Goal: Information Seeking & Learning: Learn about a topic

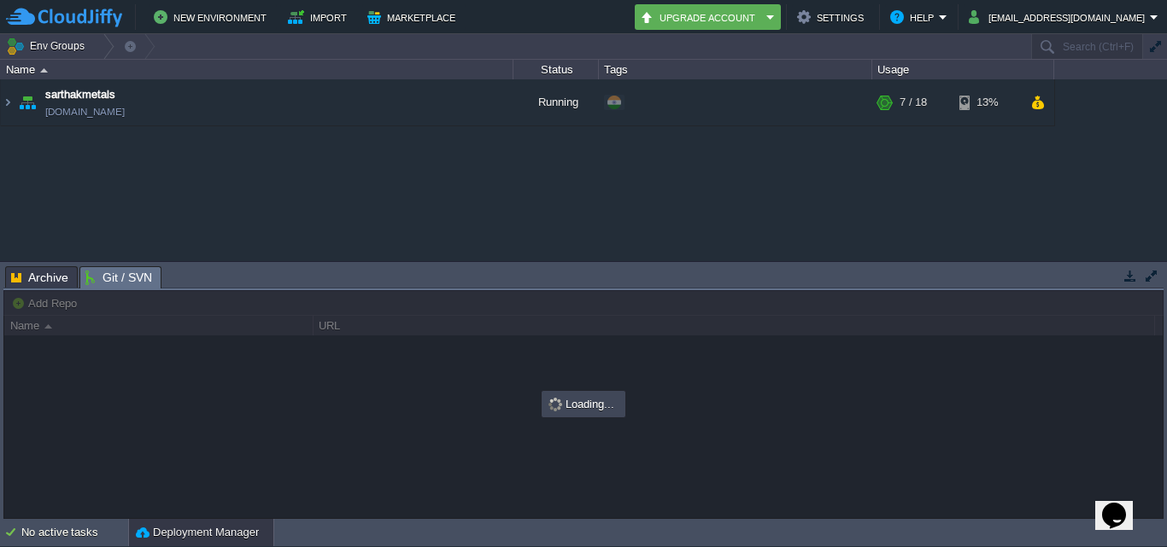
click at [139, 280] on span "Git / SVN" at bounding box center [118, 277] width 67 height 21
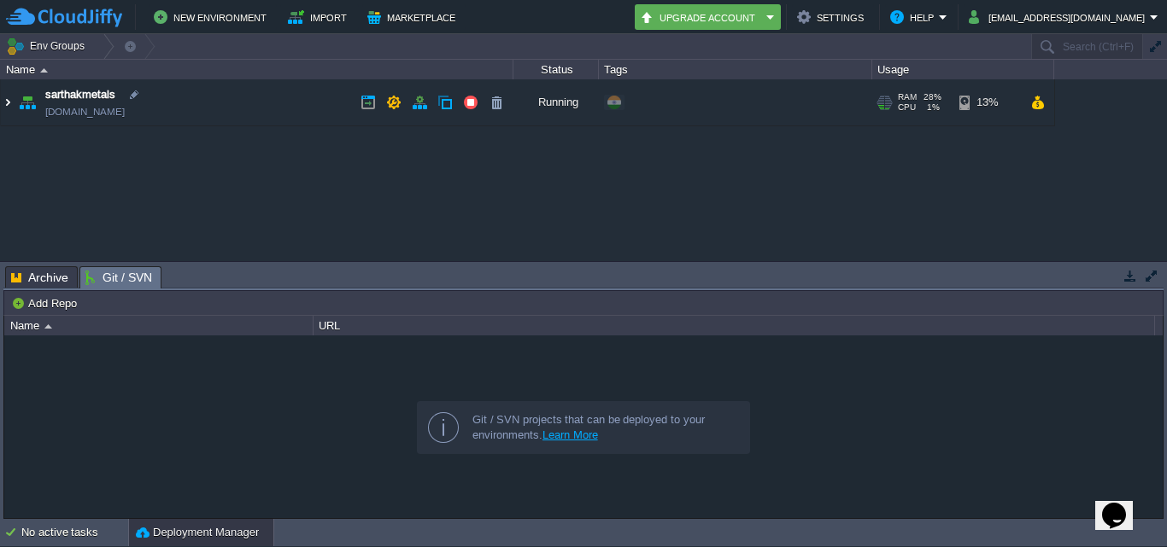
click at [9, 103] on img at bounding box center [8, 102] width 14 height 46
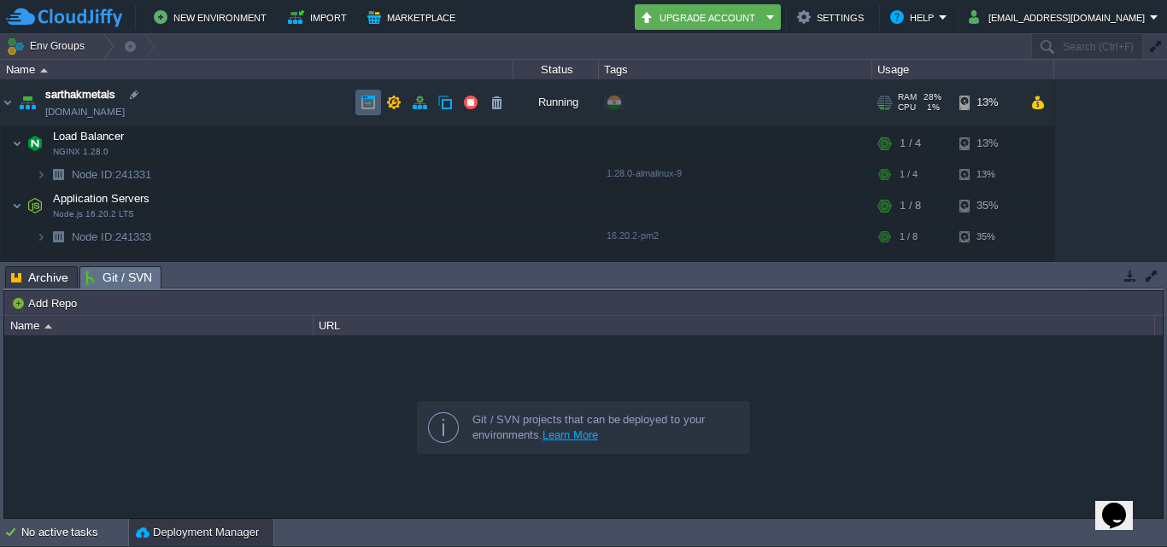
click at [366, 103] on button "button" at bounding box center [367, 102] width 15 height 15
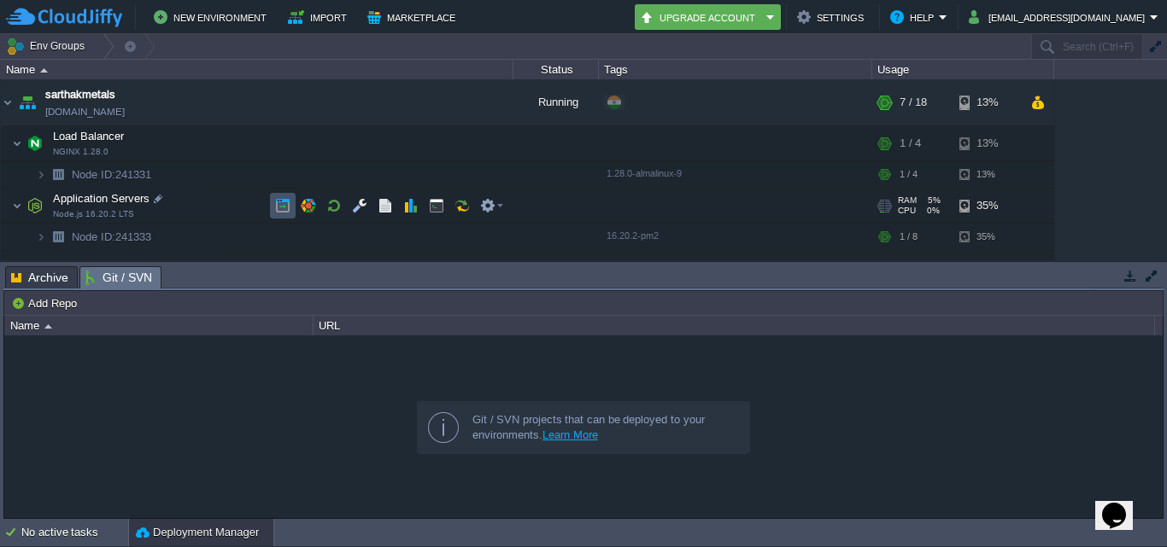
click at [280, 207] on button "button" at bounding box center [282, 205] width 15 height 15
click at [430, 211] on button "button" at bounding box center [436, 205] width 15 height 15
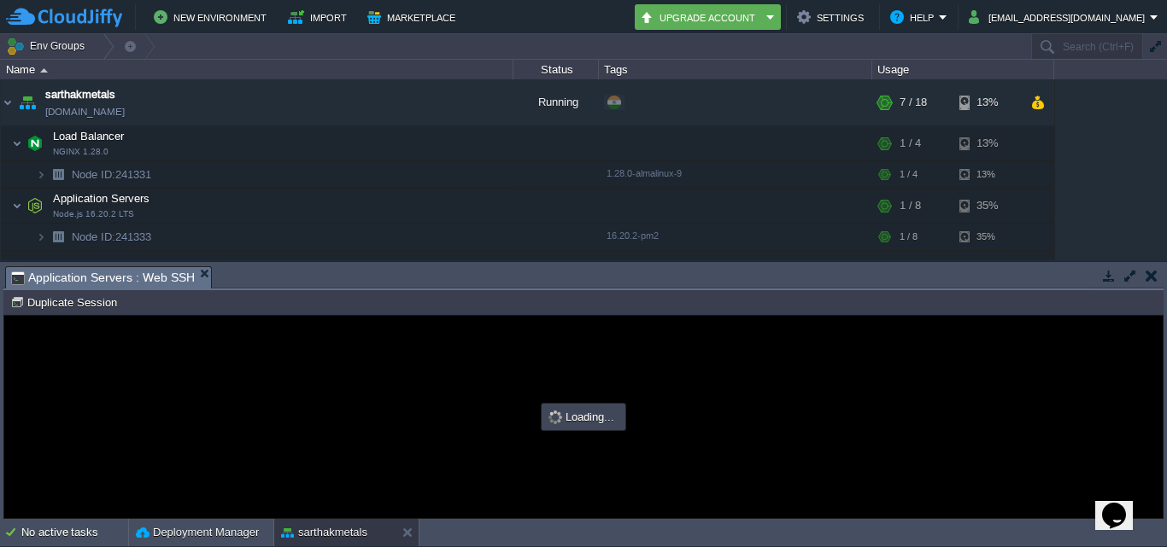
type input "#000000"
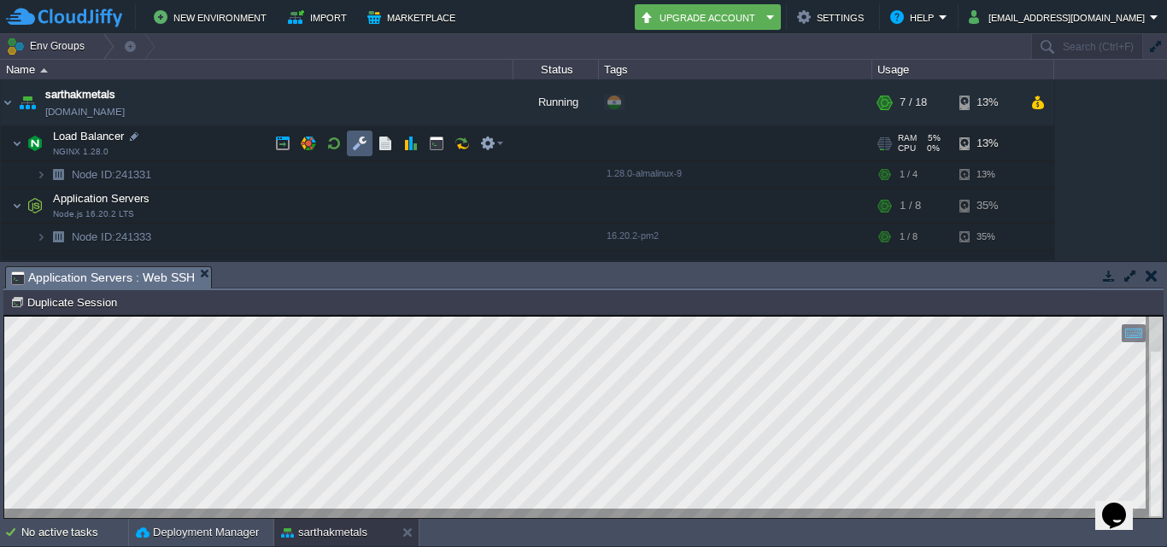
click at [367, 139] on td at bounding box center [360, 144] width 26 height 26
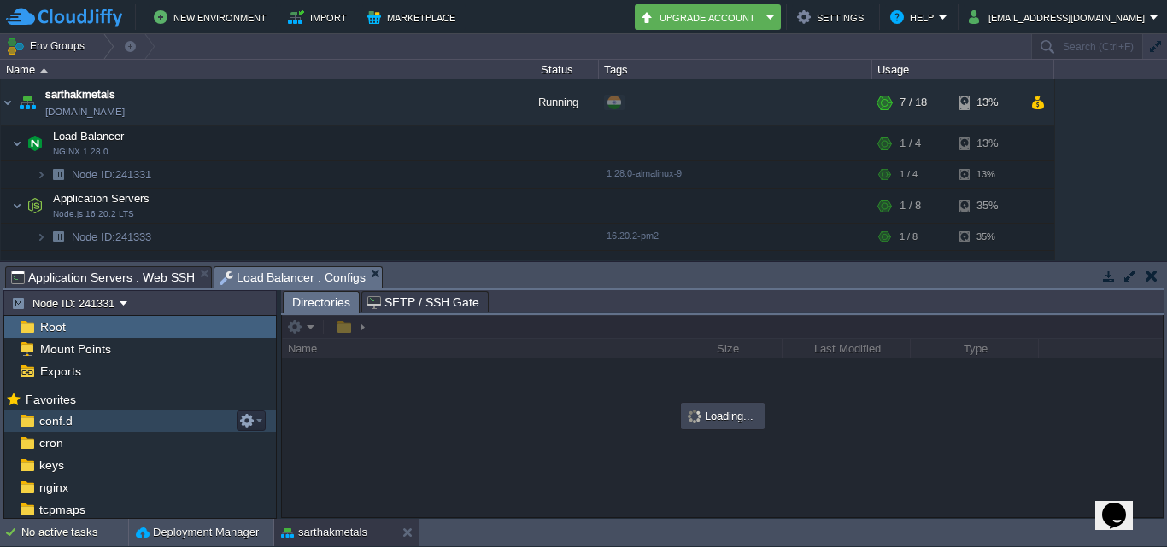
click at [77, 426] on div "conf.d" at bounding box center [140, 421] width 272 height 22
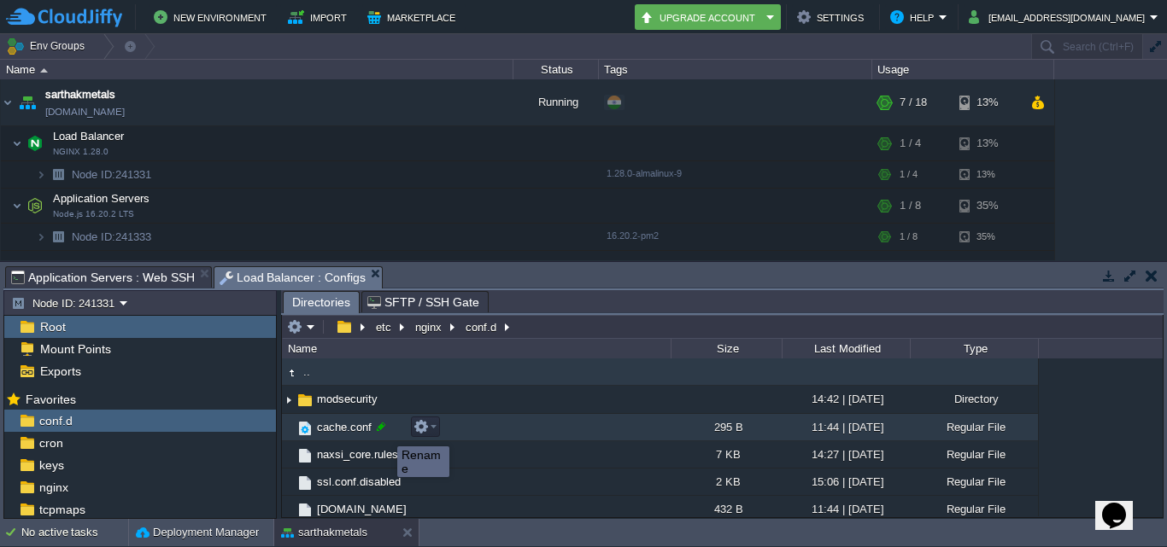
click at [384, 431] on div at bounding box center [380, 426] width 15 height 15
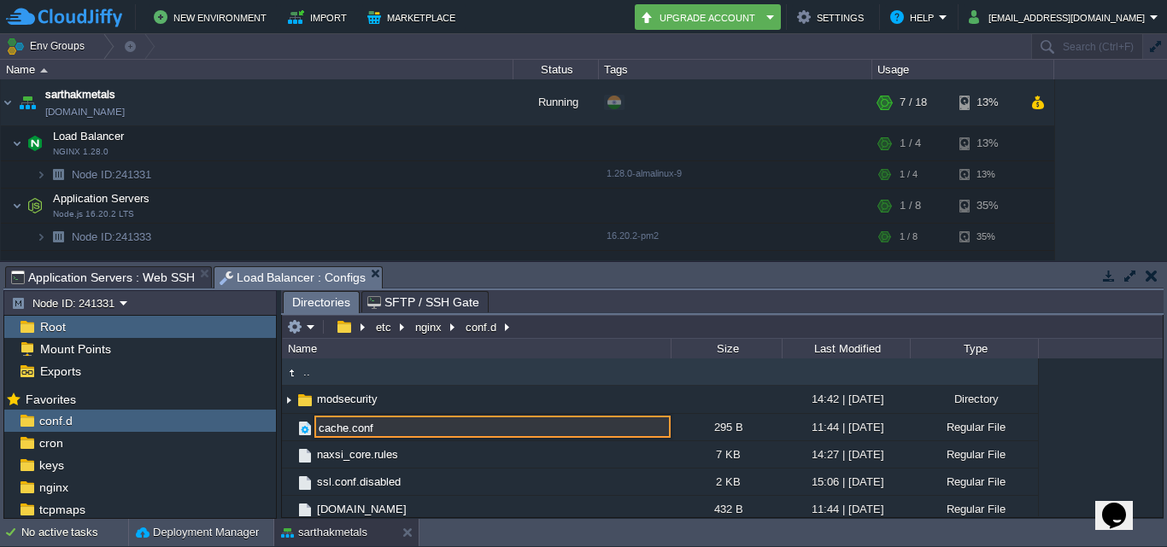
click at [1109, 385] on div ".. modsecurity 14:42 | [DATE] Directory cache.conf 295 B 11:44 | [DATE] Regular…" at bounding box center [722, 438] width 881 height 158
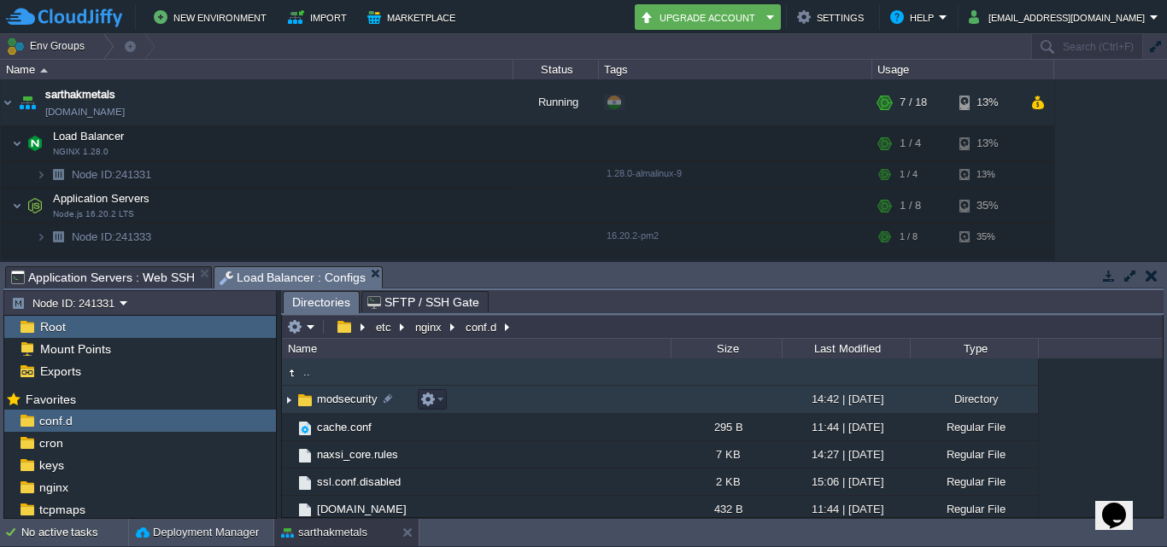
scroll to position [34, 0]
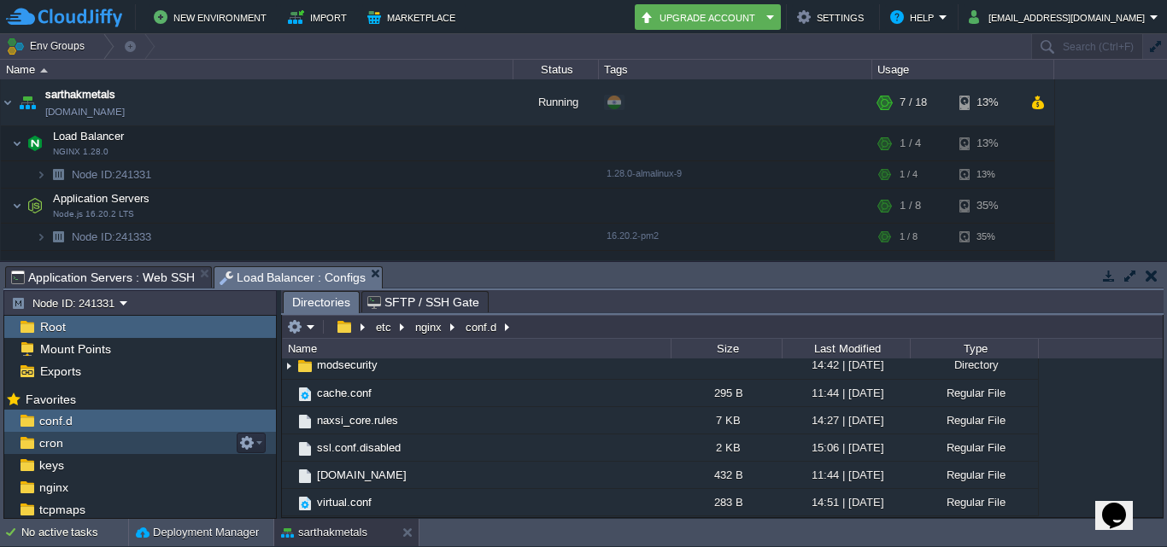
click at [83, 446] on div "cron" at bounding box center [140, 443] width 272 height 22
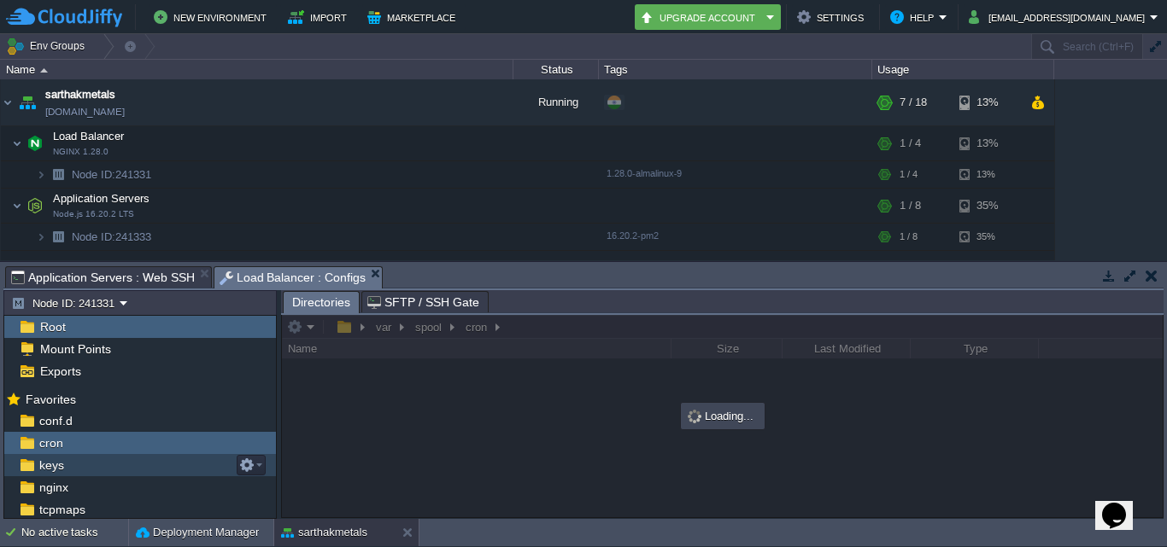
scroll to position [21, 0]
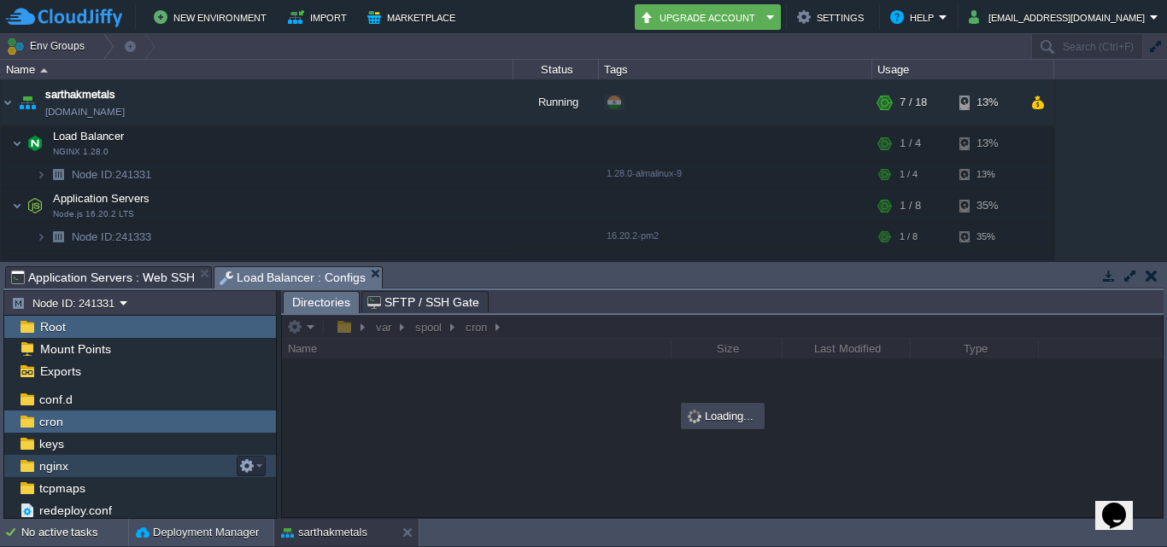
click at [63, 461] on span "nginx" at bounding box center [53, 466] width 35 height 15
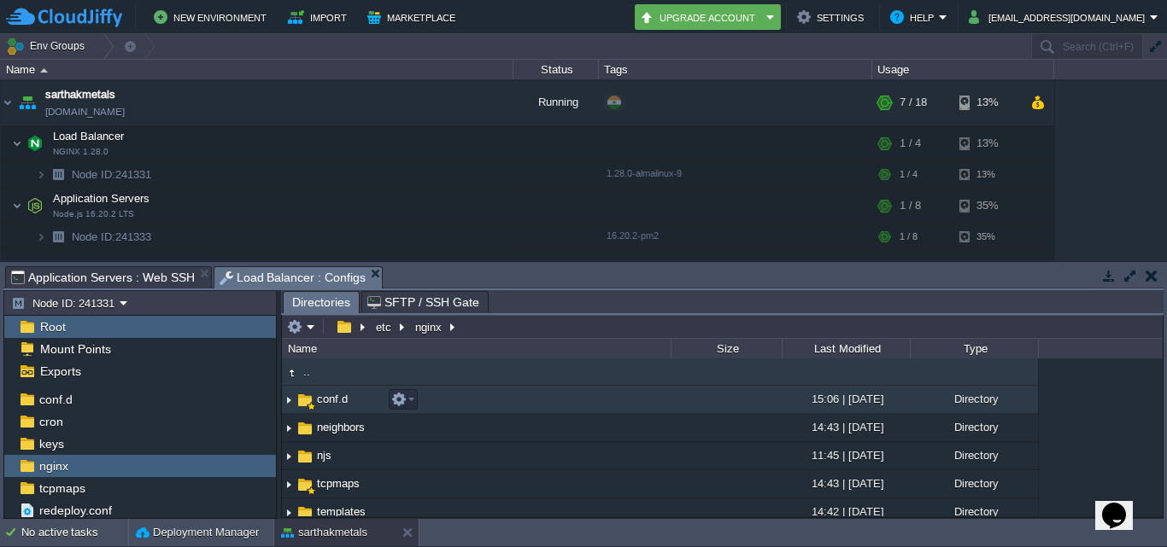
click at [325, 396] on span "conf.d" at bounding box center [332, 399] width 36 height 15
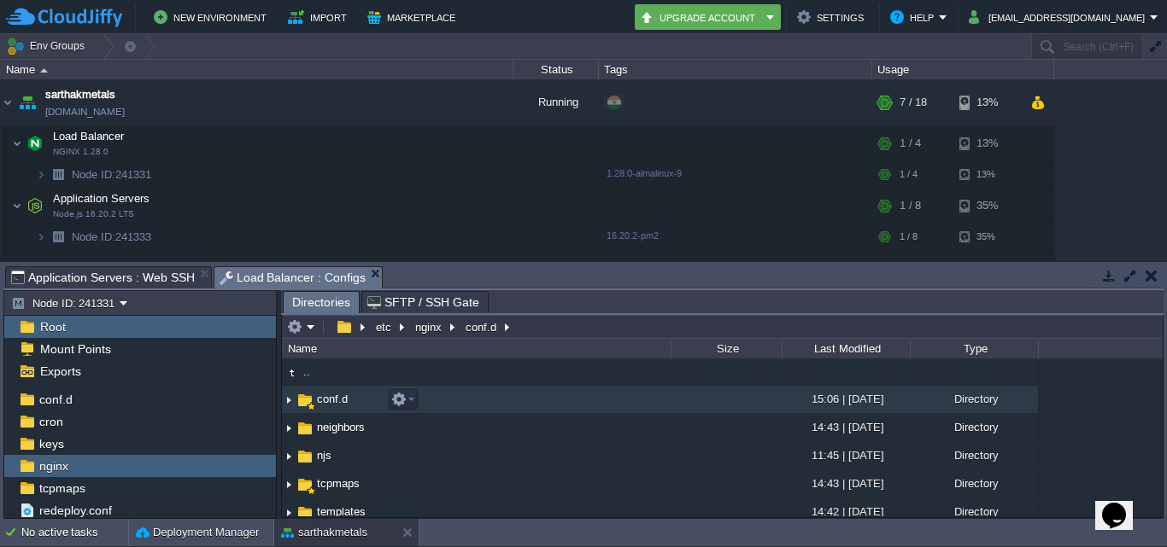
click at [290, 402] on img at bounding box center [289, 400] width 14 height 26
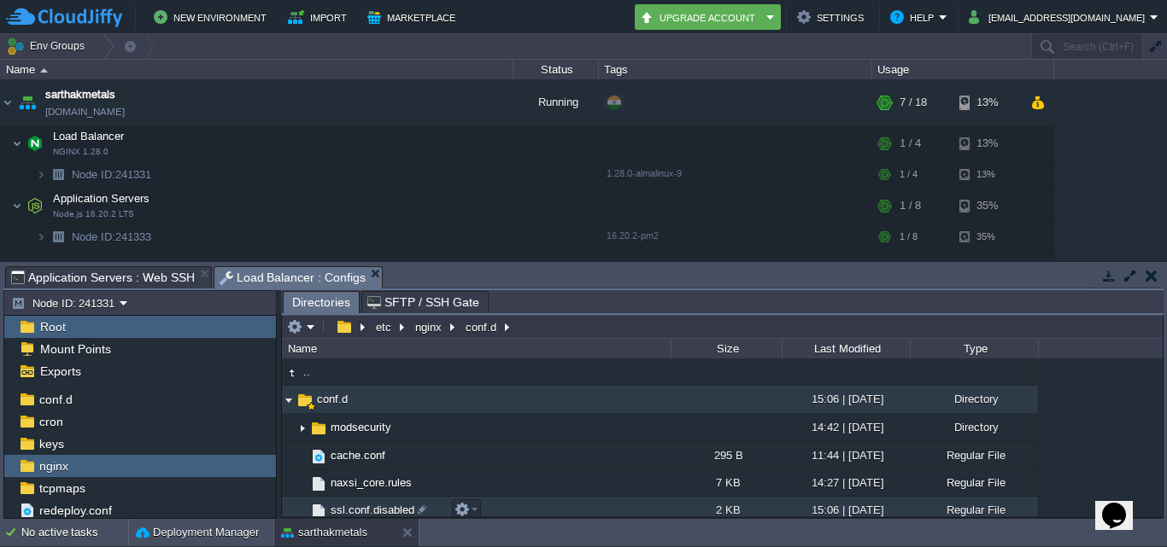
scroll to position [85, 0]
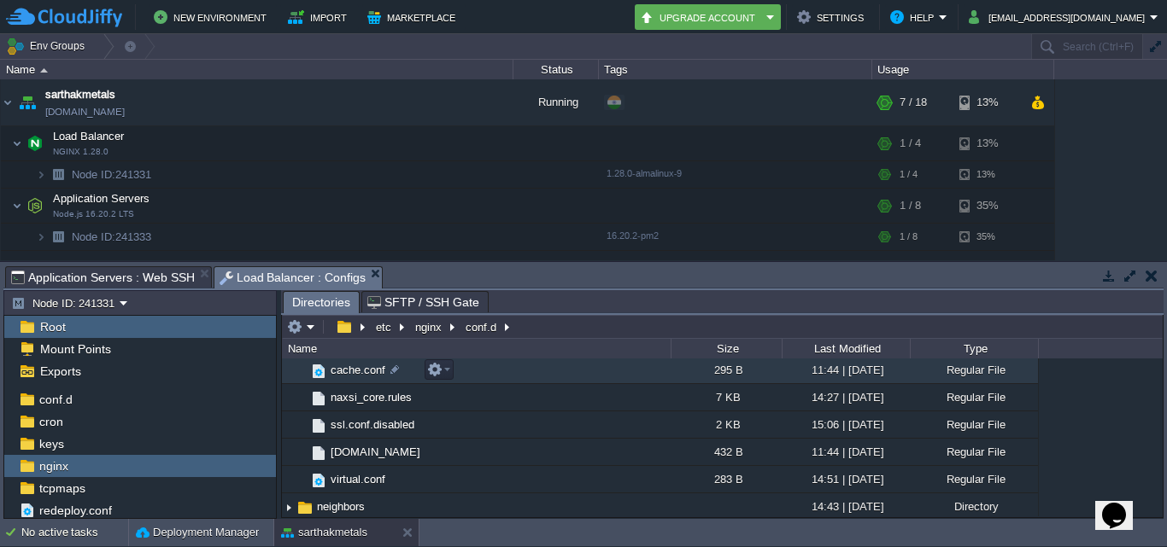
click at [325, 371] on img at bounding box center [318, 371] width 19 height 19
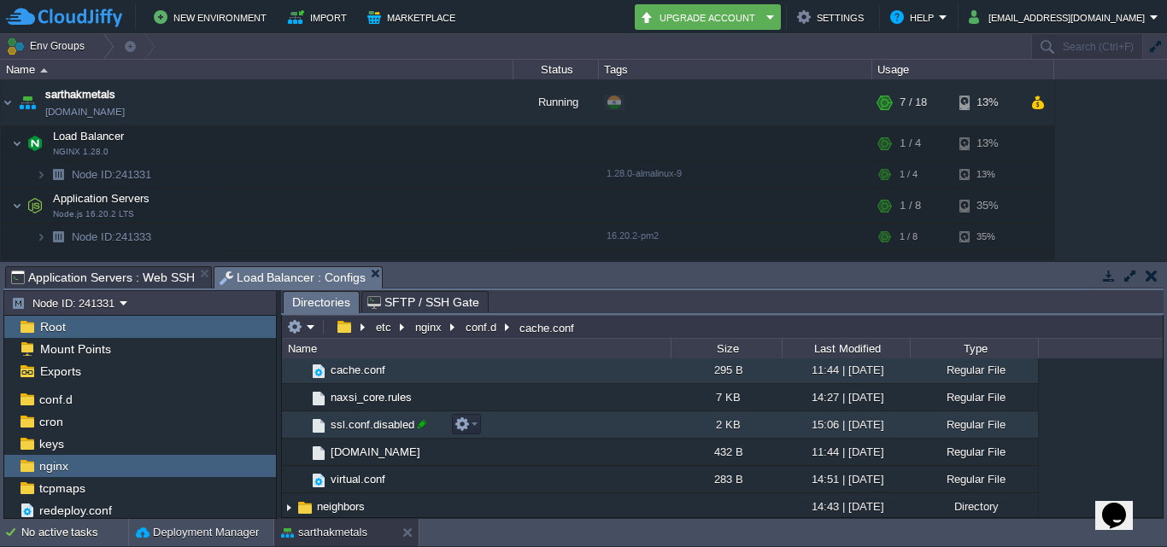
scroll to position [0, 0]
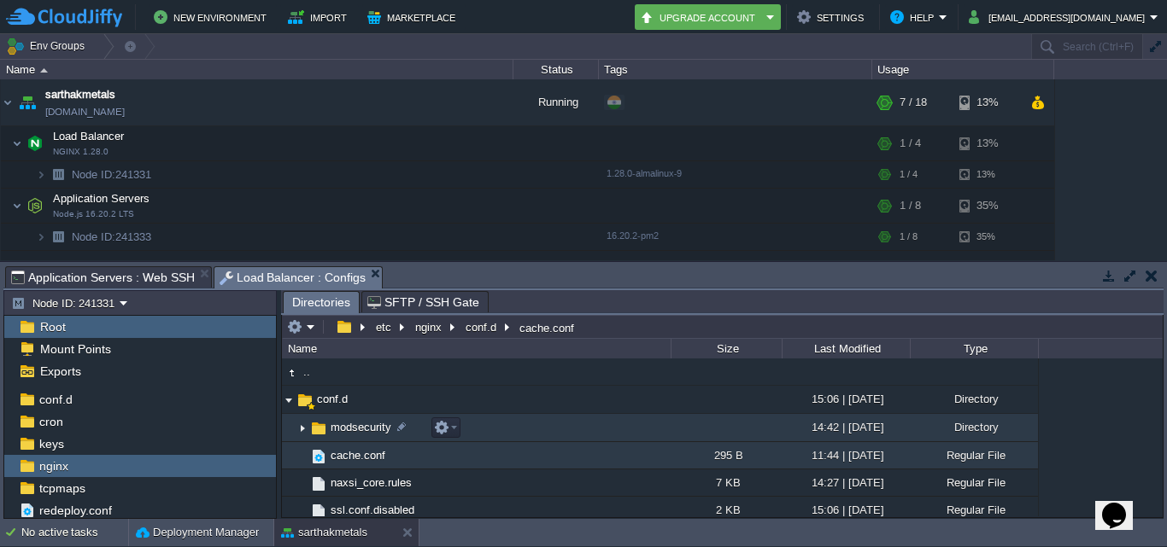
click at [302, 428] on img at bounding box center [303, 428] width 14 height 26
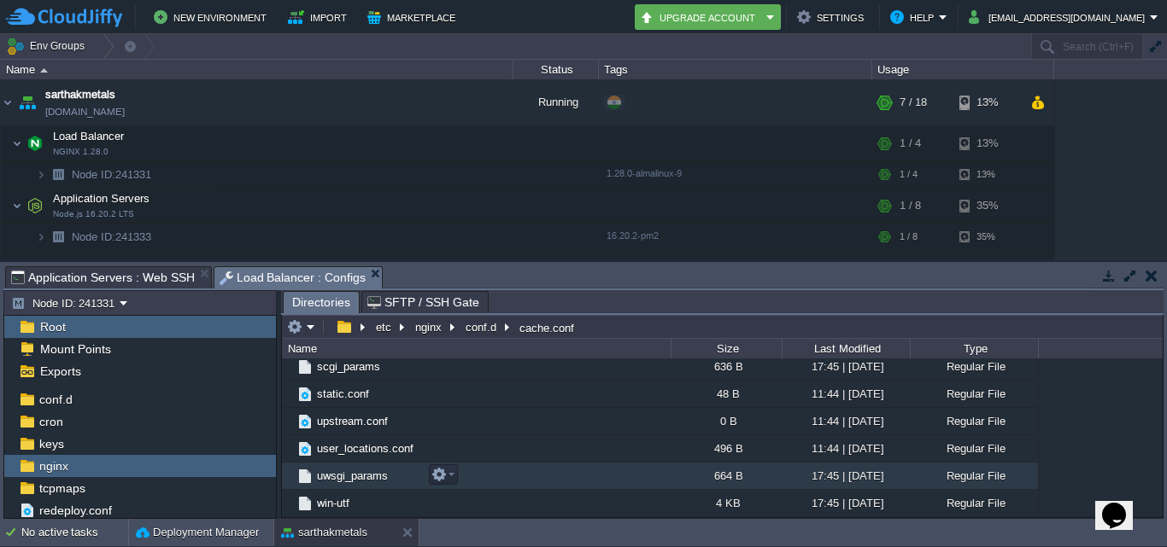
scroll to position [583, 0]
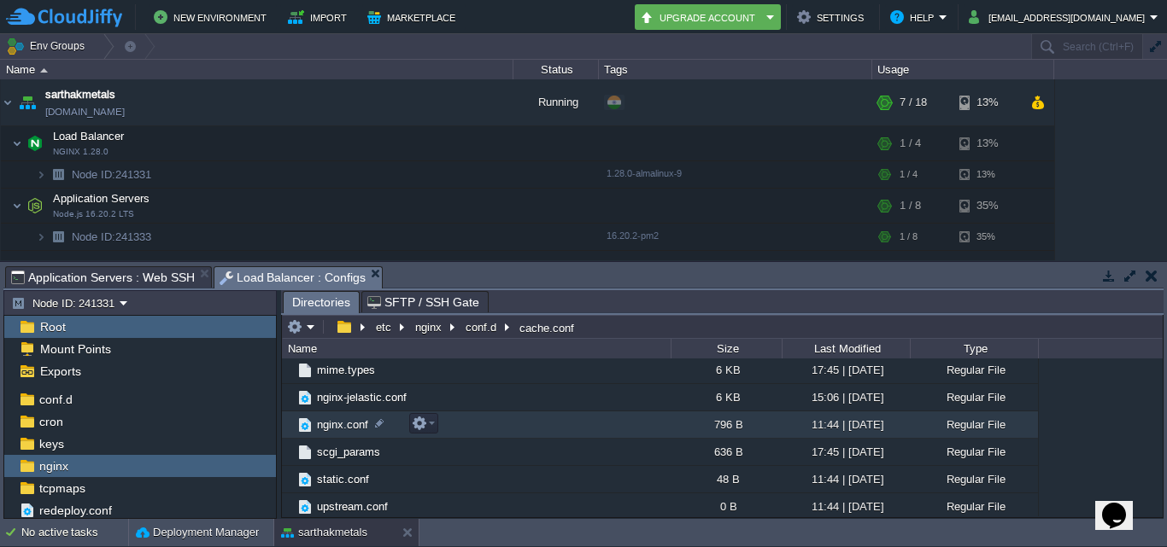
click at [332, 427] on span "nginx.conf" at bounding box center [342, 425] width 56 height 15
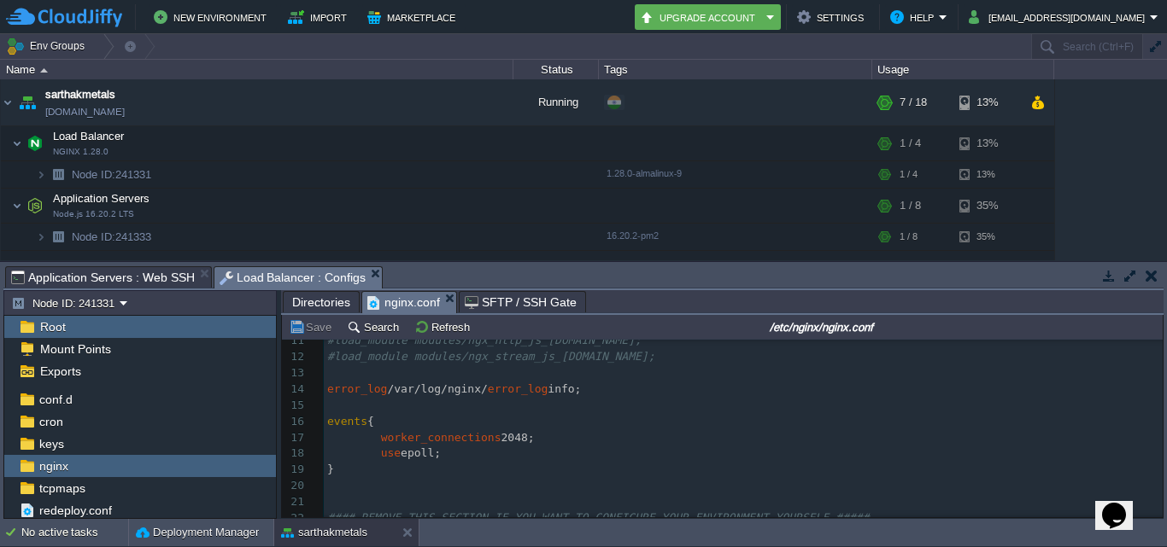
scroll to position [231, 0]
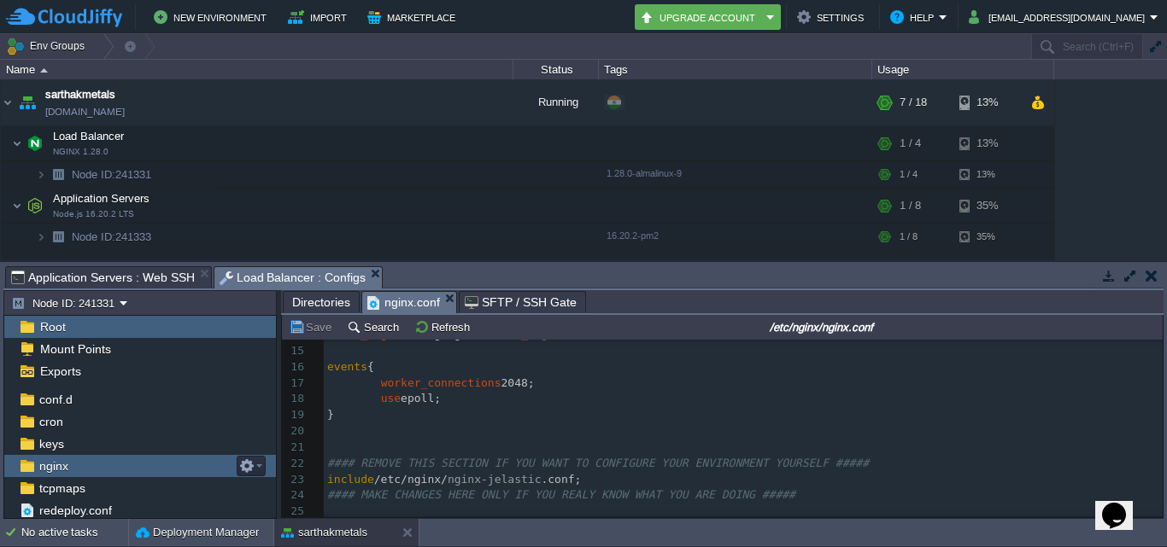
click at [38, 467] on span "nginx" at bounding box center [53, 466] width 35 height 15
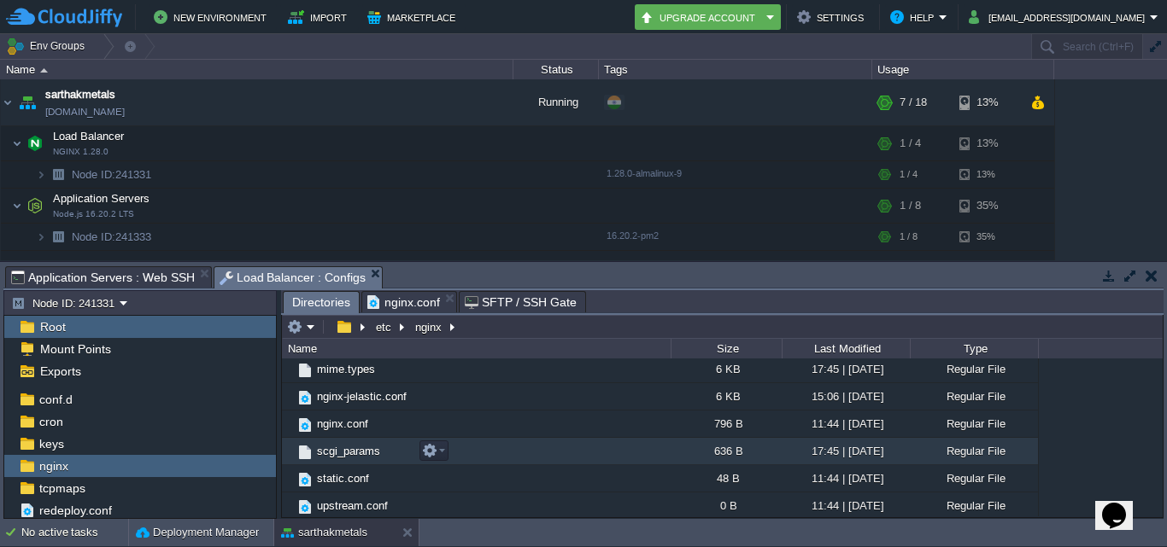
scroll to position [394, 0]
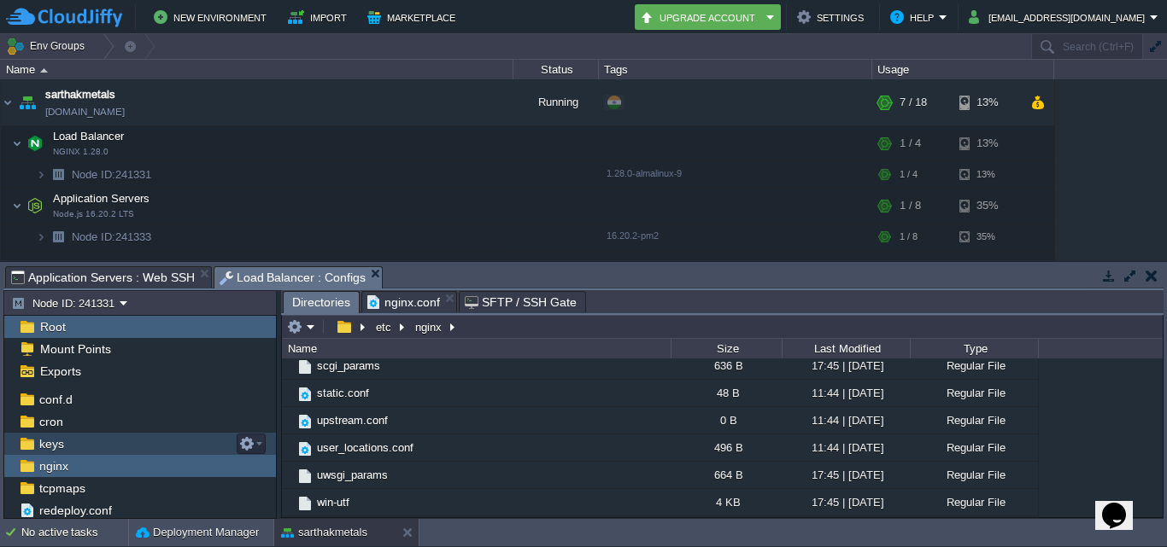
click at [75, 449] on div "keys" at bounding box center [140, 444] width 272 height 22
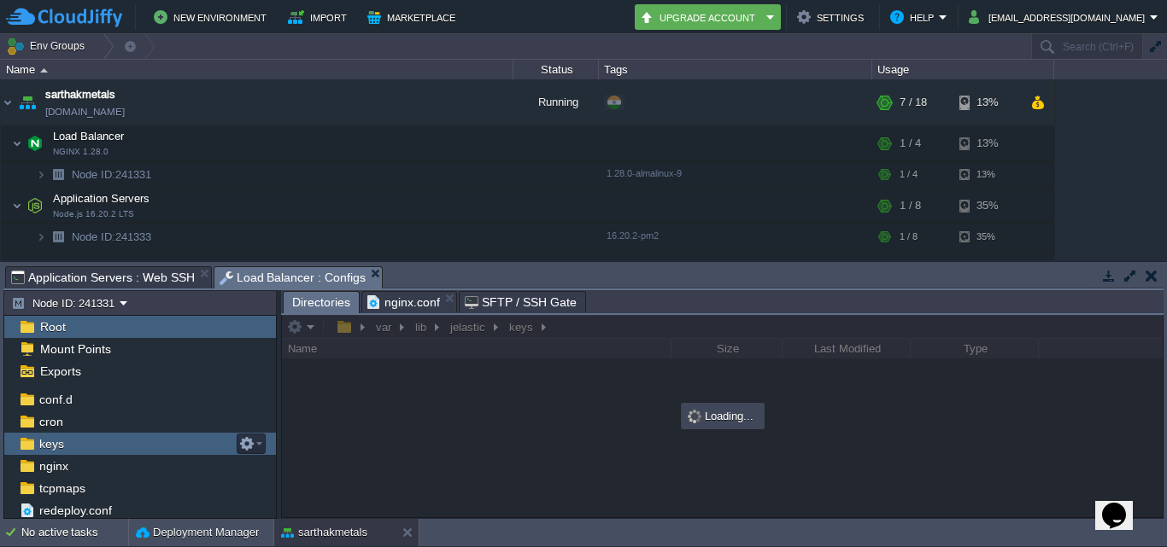
scroll to position [0, 0]
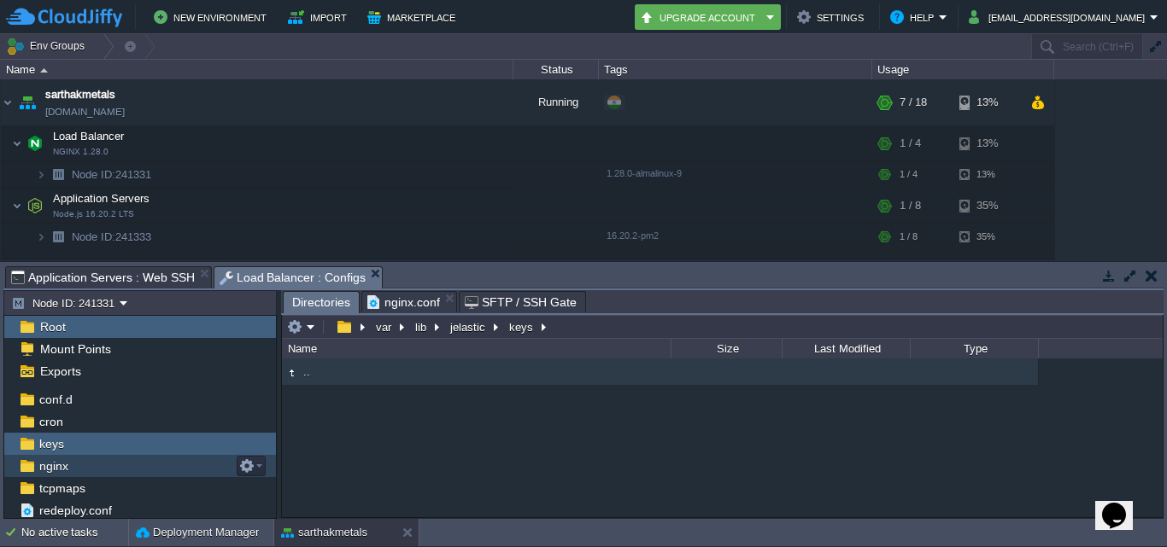
click at [97, 470] on div "nginx" at bounding box center [140, 466] width 272 height 22
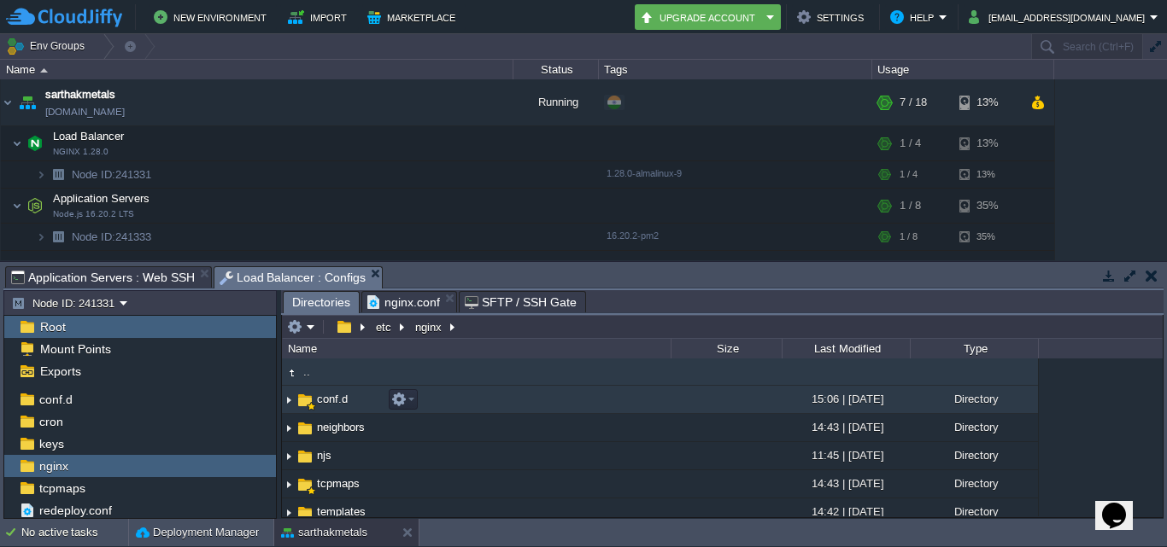
click at [290, 404] on img at bounding box center [289, 400] width 14 height 26
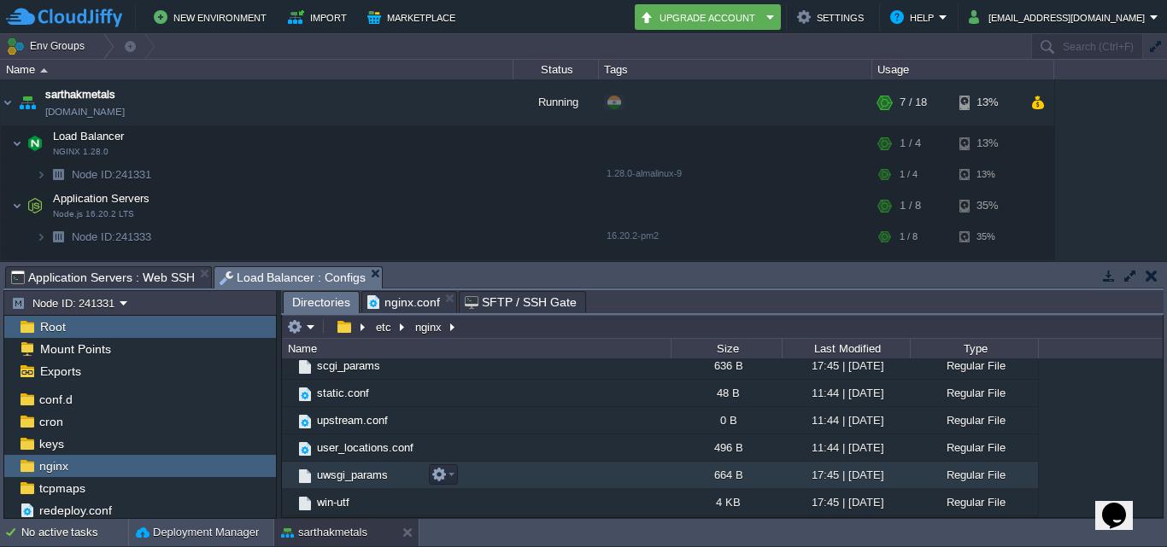
scroll to position [473, 0]
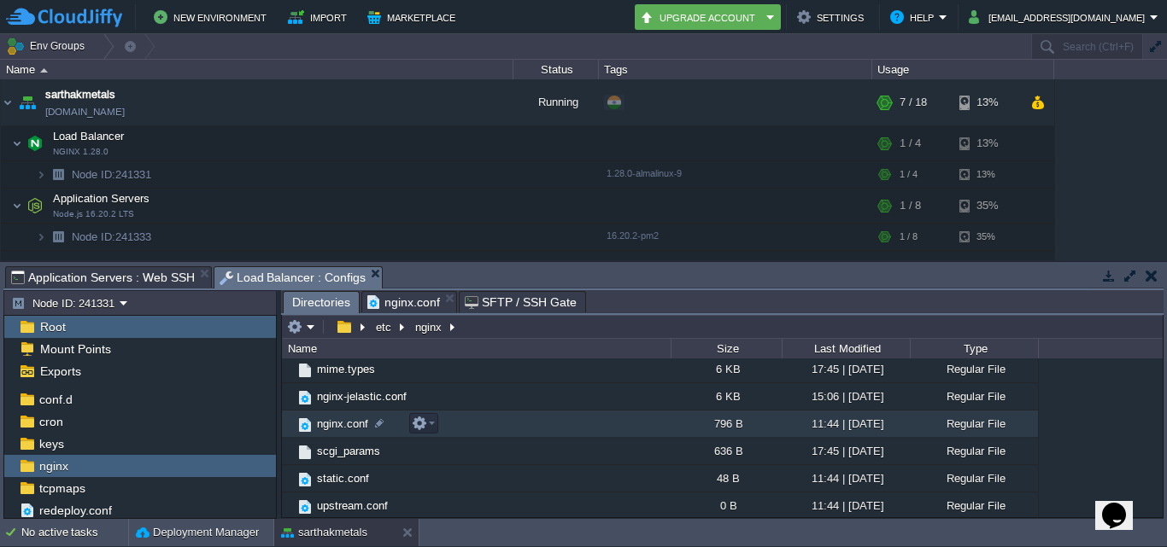
click at [319, 427] on span "nginx.conf" at bounding box center [342, 424] width 56 height 15
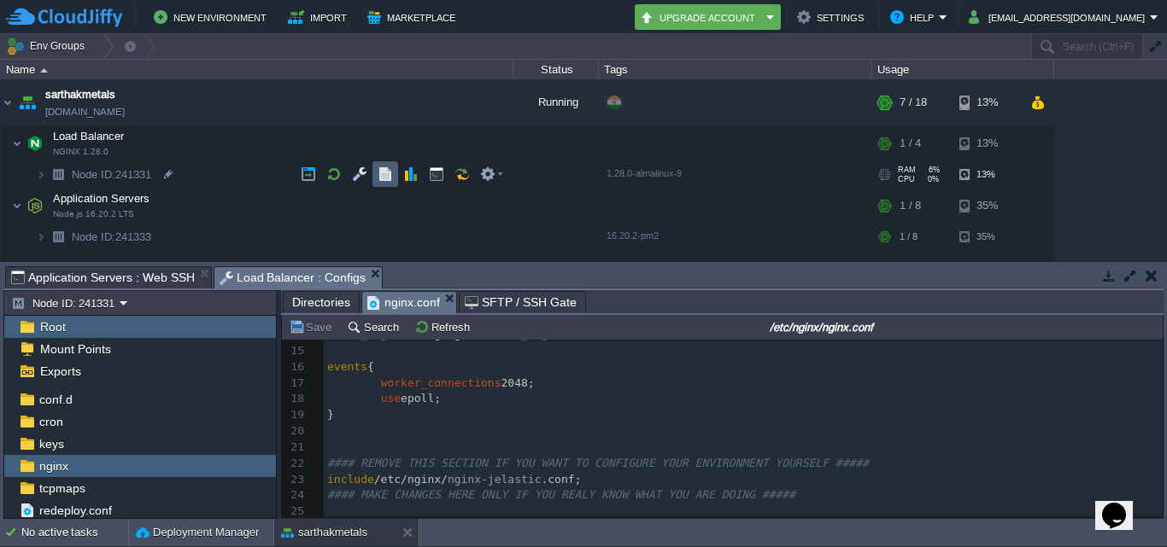
click at [381, 182] on button "button" at bounding box center [385, 174] width 15 height 15
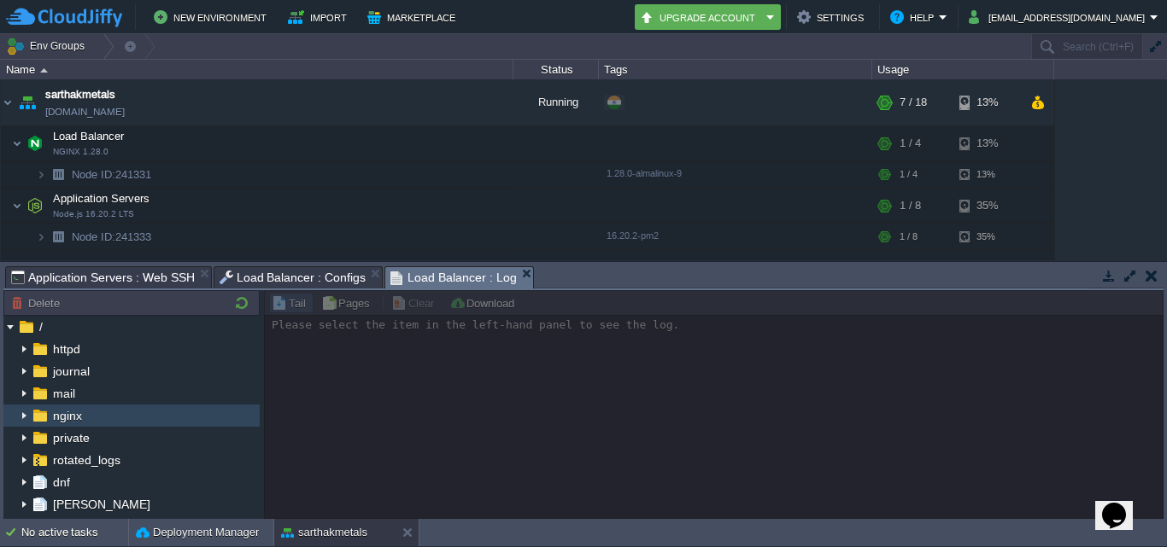
click at [107, 414] on div "nginx" at bounding box center [131, 416] width 256 height 22
click at [22, 418] on img at bounding box center [24, 416] width 14 height 22
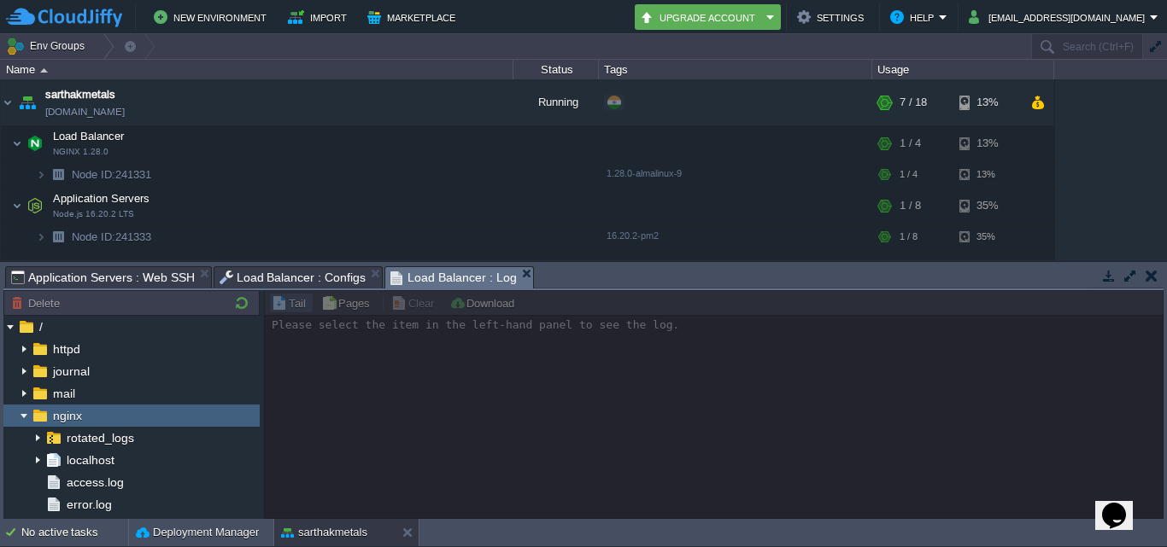
scroll to position [85, 0]
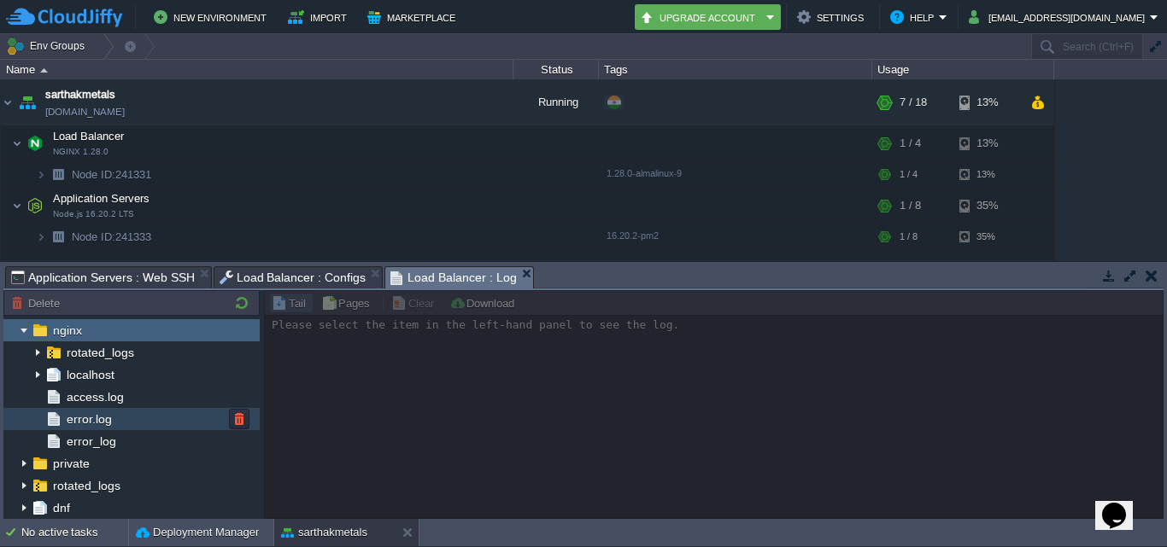
click at [62, 418] on img at bounding box center [53, 419] width 19 height 22
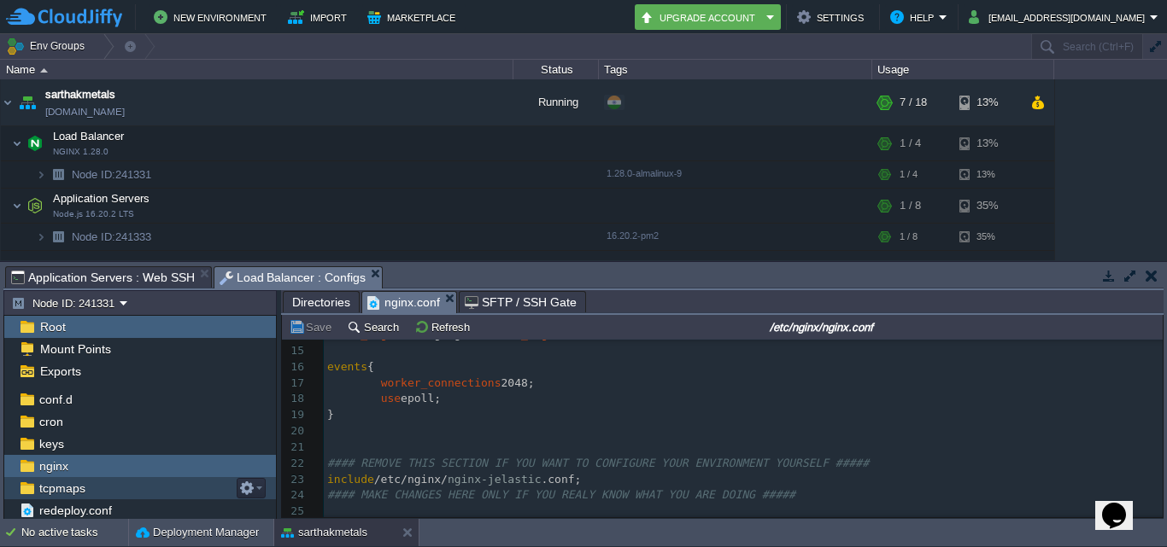
click at [78, 489] on span "tcpmaps" at bounding box center [62, 488] width 52 height 15
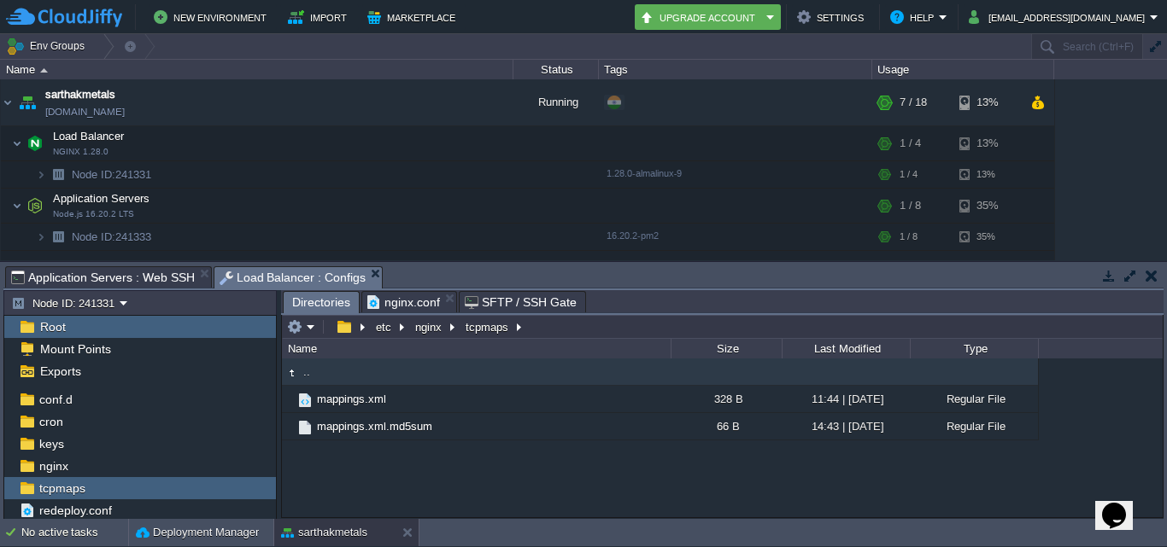
scroll to position [0, 0]
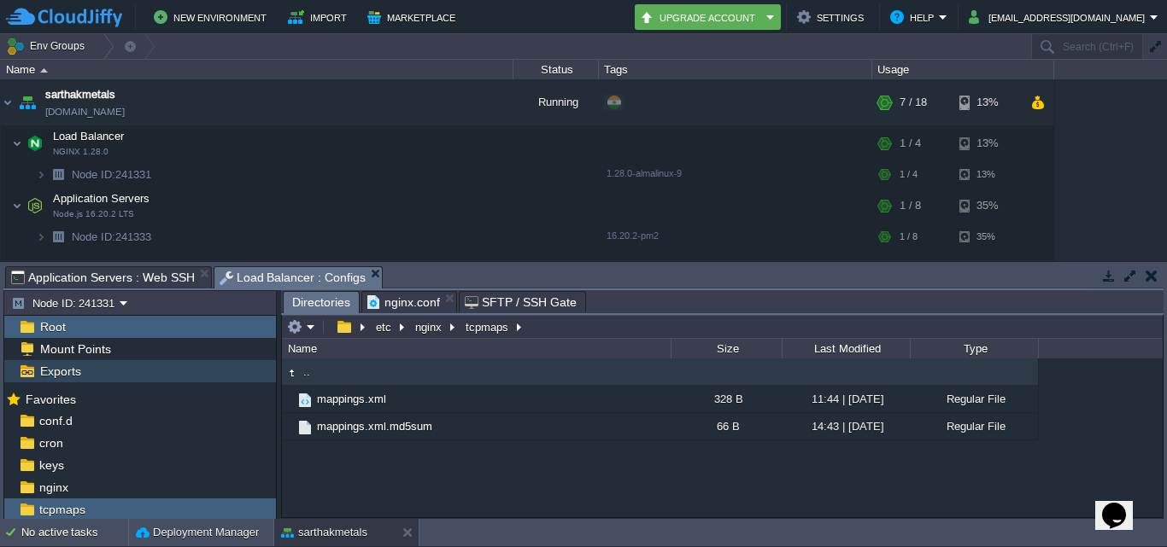
click at [72, 371] on span "Exports" at bounding box center [60, 371] width 47 height 15
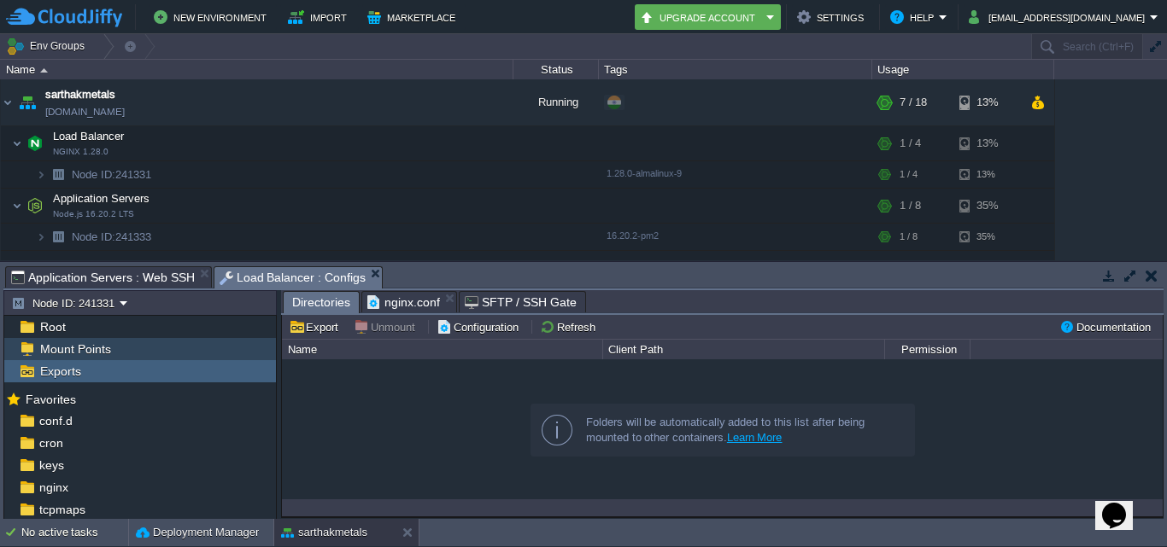
click at [97, 350] on span "Mount Points" at bounding box center [75, 349] width 77 height 15
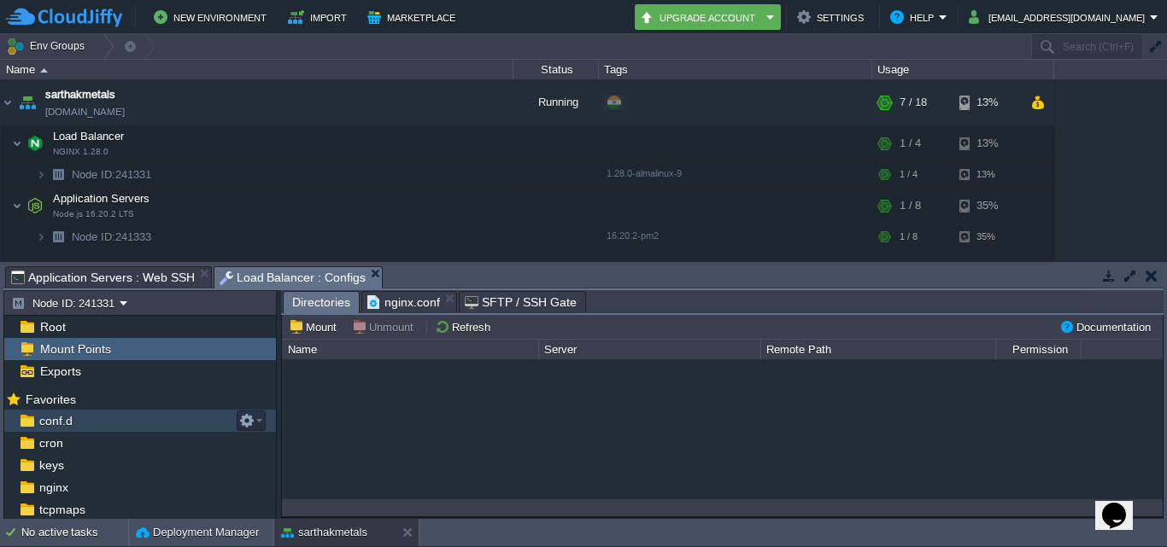
click at [80, 416] on div "conf.d" at bounding box center [140, 421] width 272 height 22
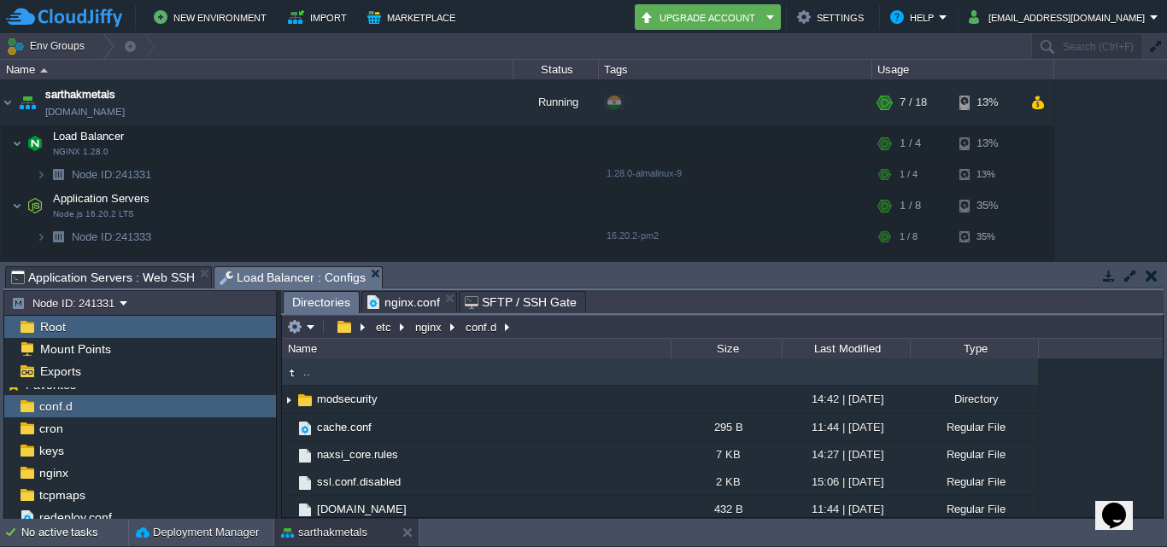
scroll to position [21, 0]
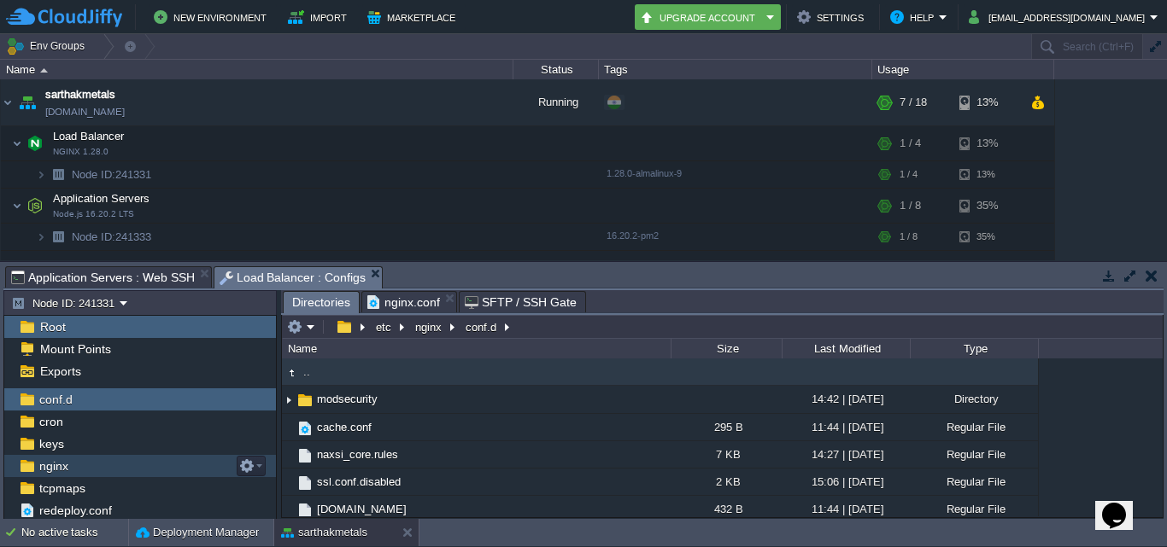
click at [70, 465] on link "nginx" at bounding box center [53, 466] width 35 height 15
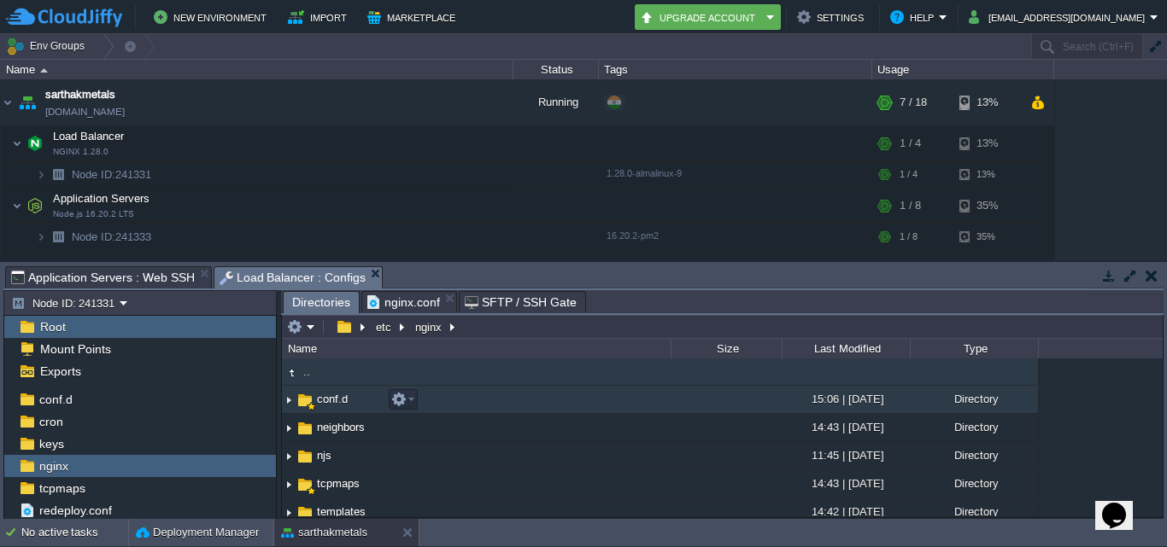
click at [289, 402] on img at bounding box center [289, 400] width 14 height 26
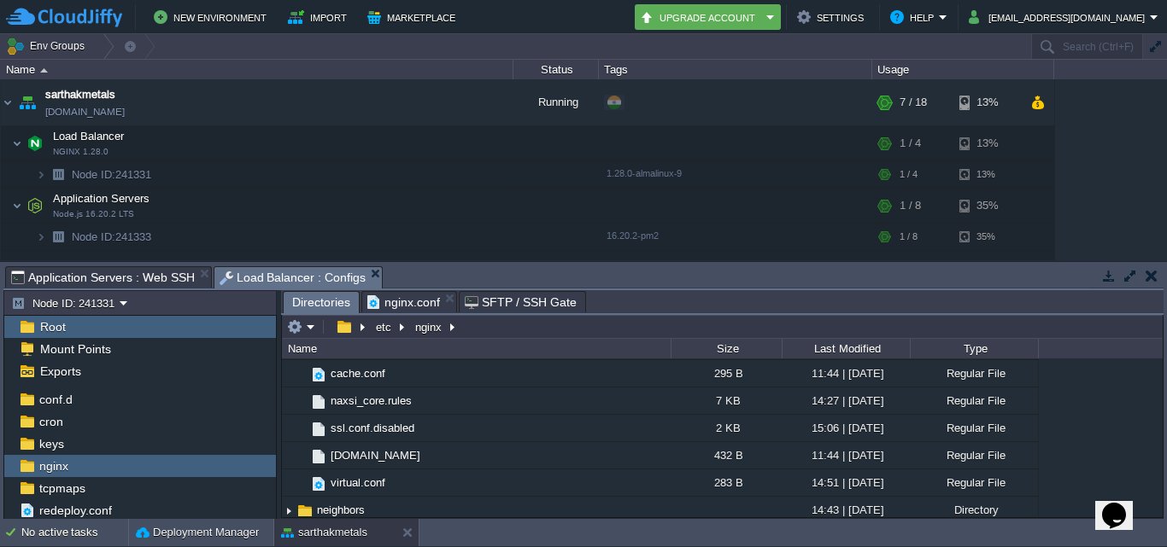
scroll to position [85, 0]
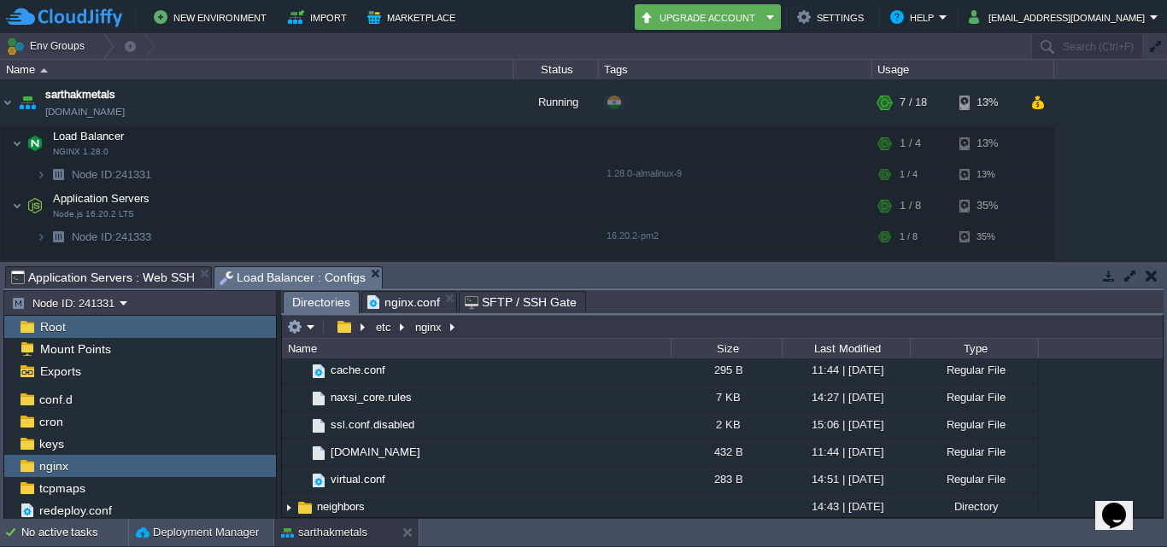
drag, startPoint x: 1156, startPoint y: 394, endPoint x: 1157, endPoint y: 413, distance: 19.7
click at [1157, 413] on div ".. conf.d 15:06 | [DATE] Directory .. modsecurity 14:42 | [DATE] Directory cach…" at bounding box center [722, 438] width 881 height 158
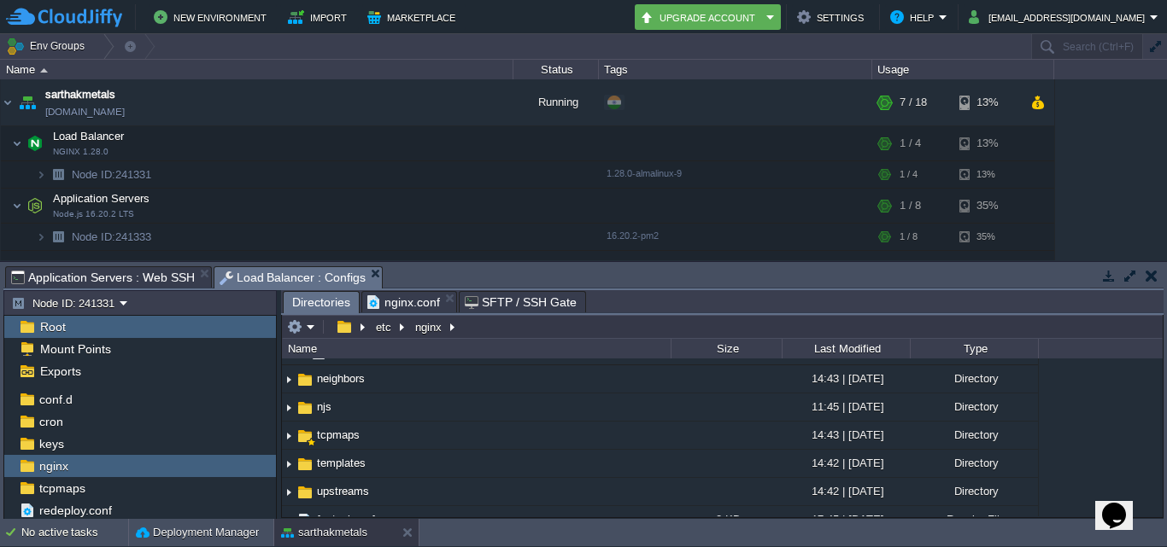
scroll to position [217, 0]
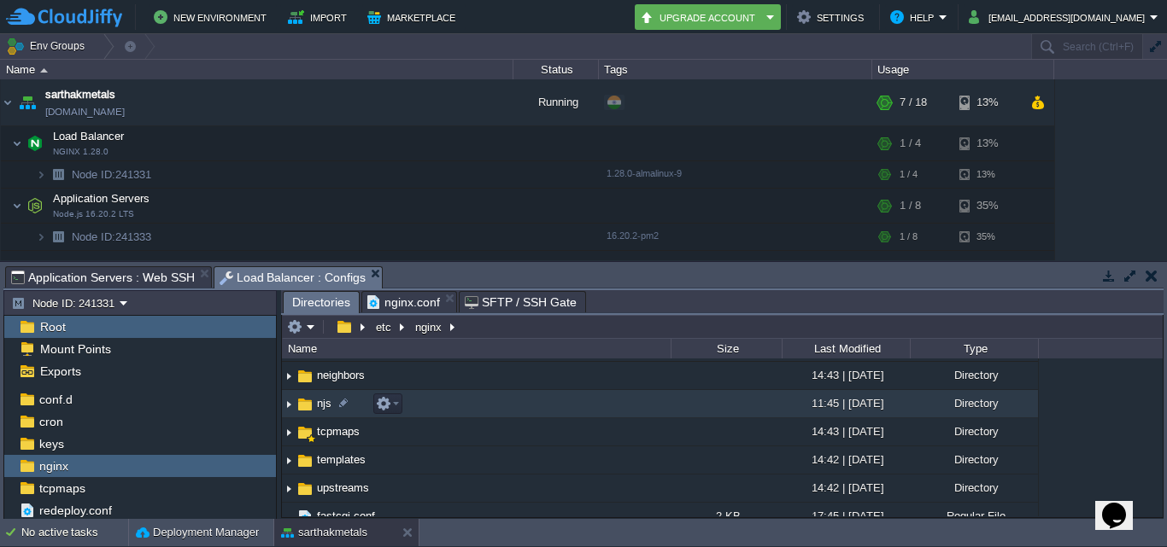
click at [287, 405] on img at bounding box center [289, 404] width 14 height 26
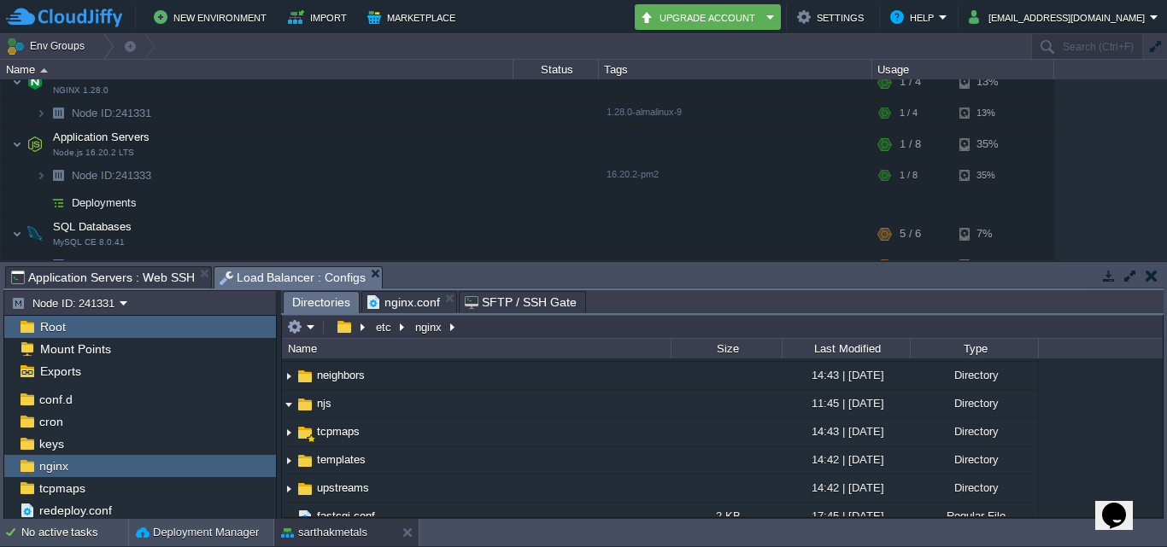
scroll to position [66, 0]
click at [122, 201] on span "Deployments" at bounding box center [104, 198] width 69 height 15
